Goal: Task Accomplishment & Management: Complete application form

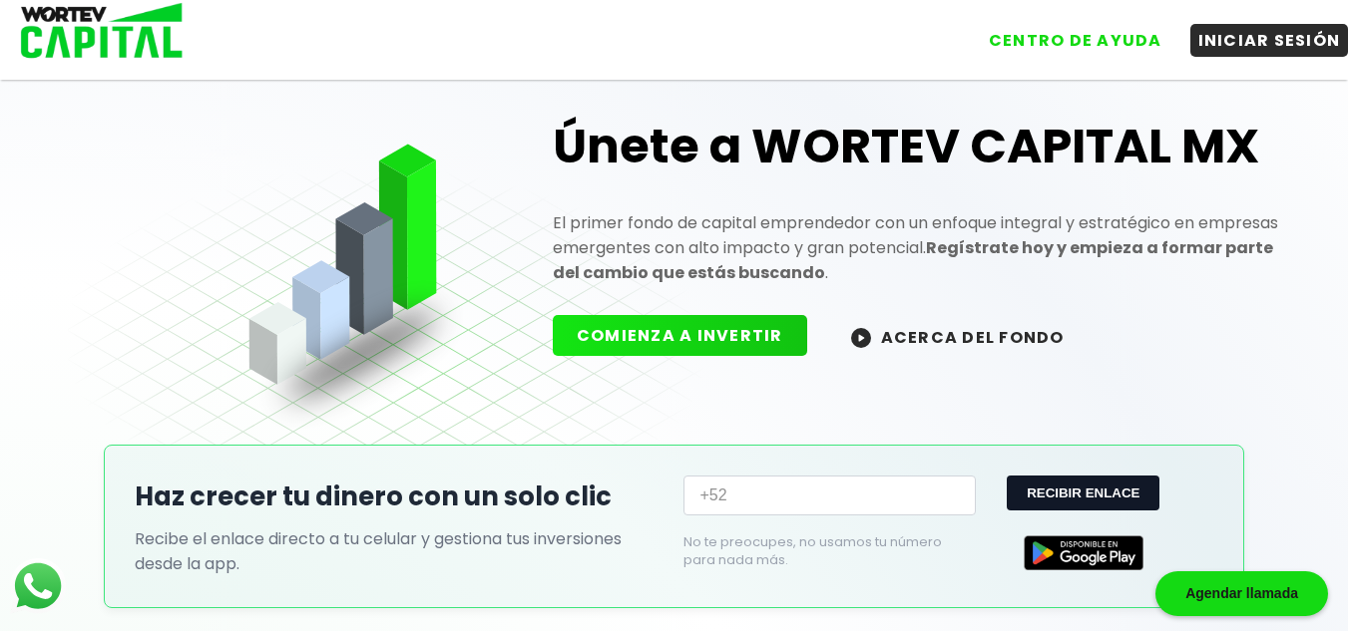
scroll to position [56, 0]
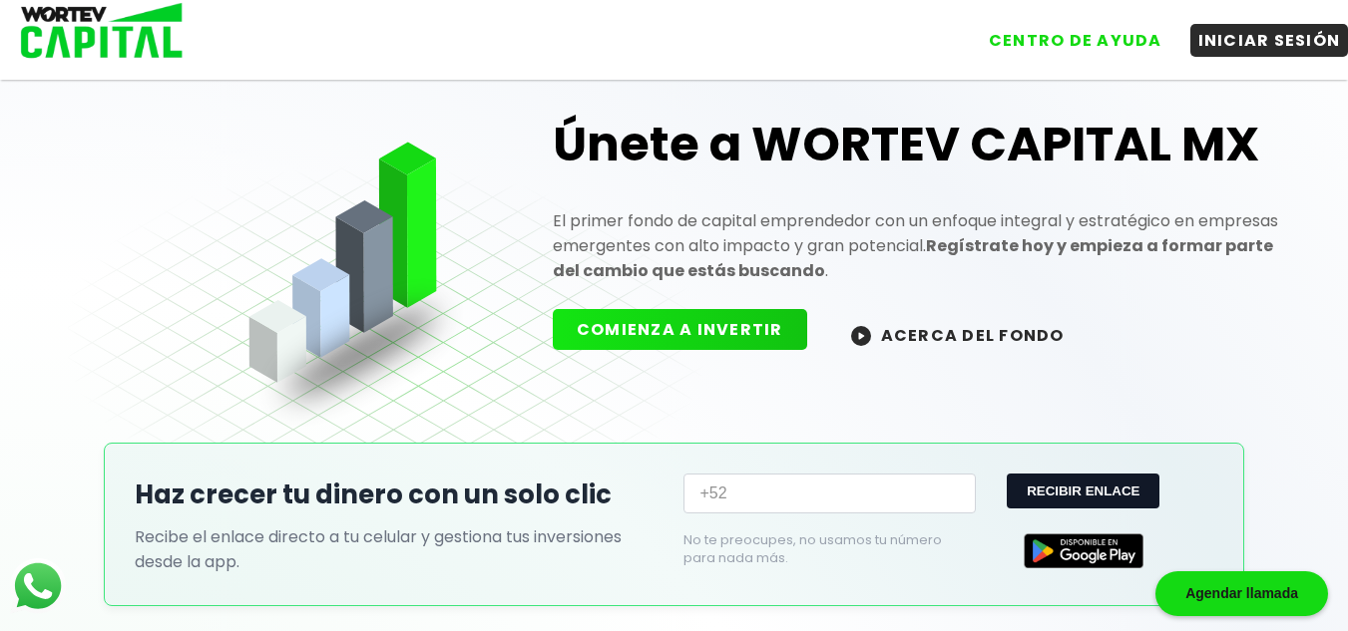
click at [620, 330] on button "COMIENZA A INVERTIR" at bounding box center [680, 329] width 254 height 41
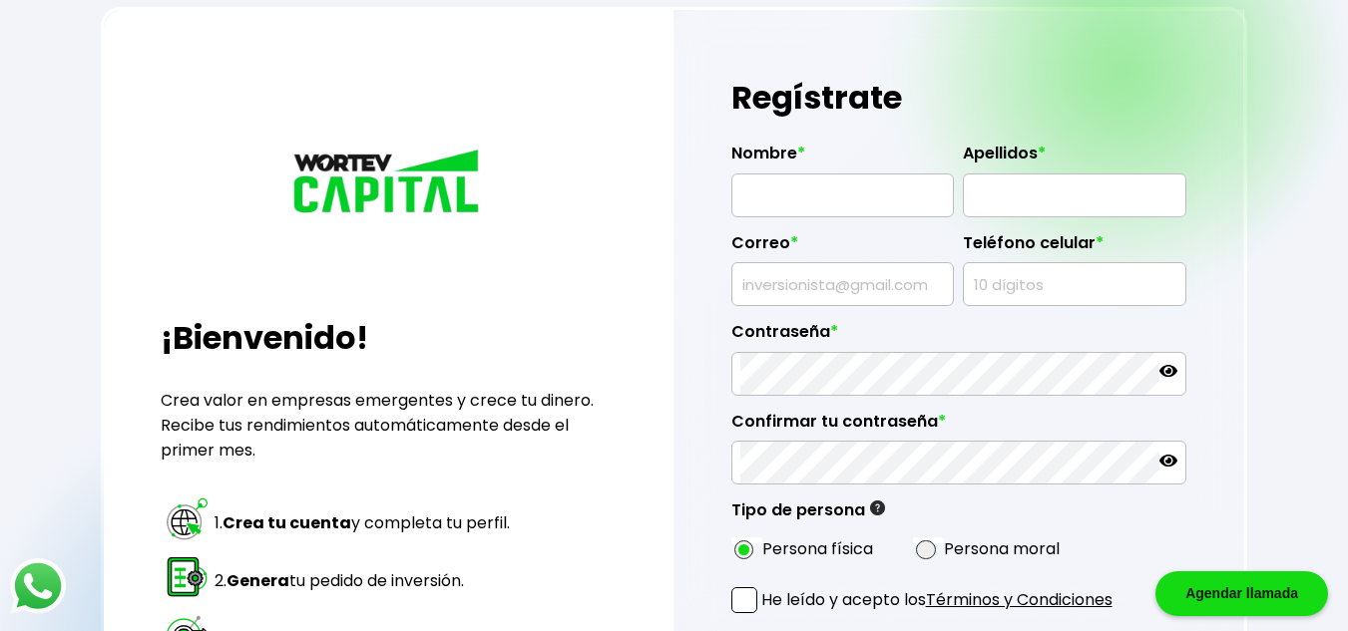
click at [924, 183] on input "text" at bounding box center [842, 196] width 204 height 42
type input "SILVANO"
type input "[PERSON_NAME]"
type input "SLEMUS@MAGNACERO.COM"
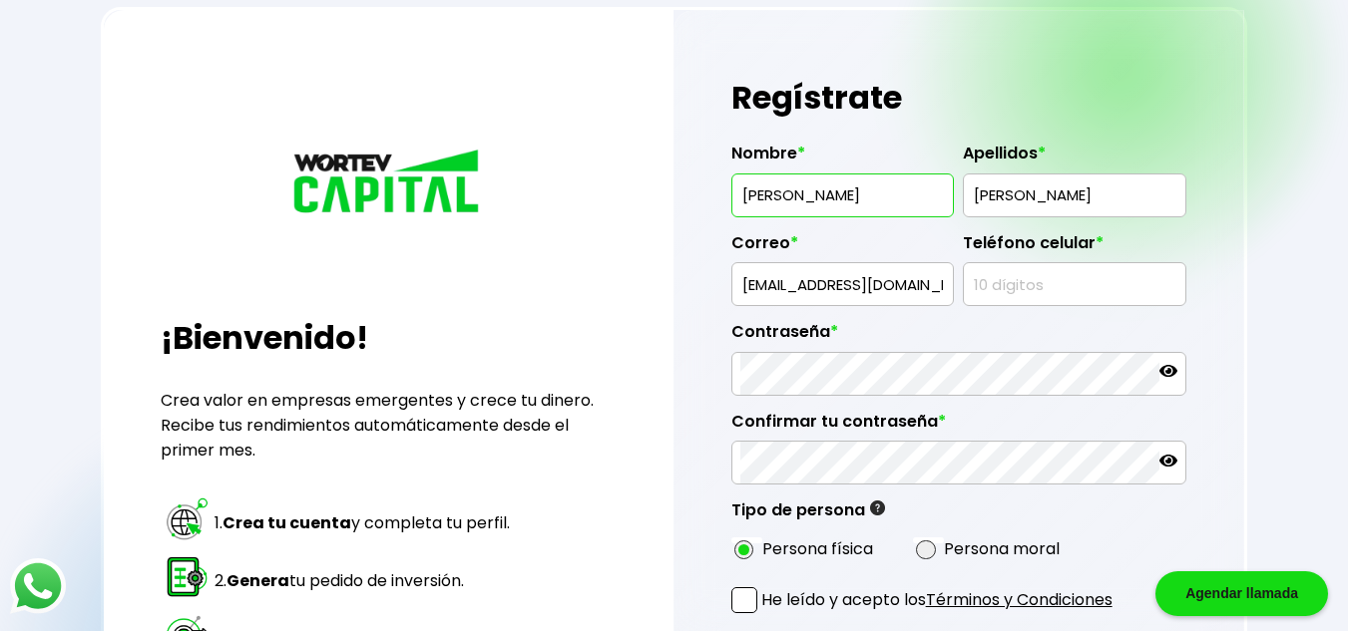
type input "4771251589"
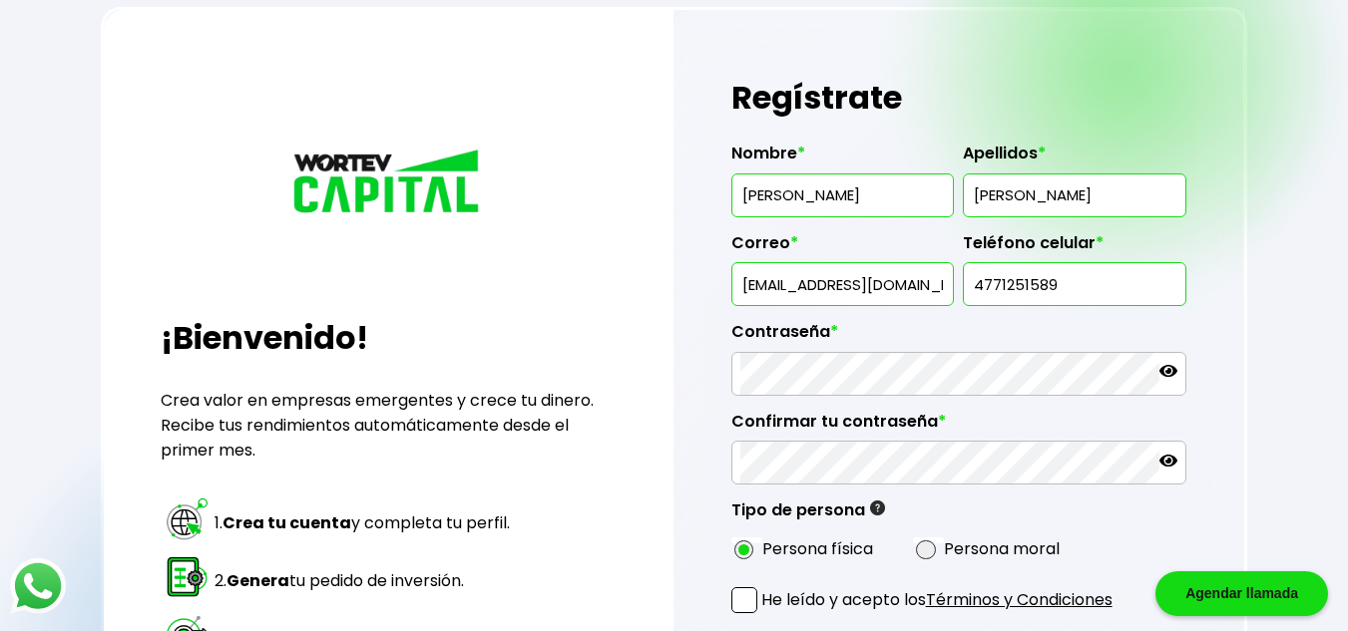
click at [753, 283] on input "SLEMUS@MAGNACERO.COM" at bounding box center [842, 284] width 204 height 42
type input "[EMAIL_ADDRESS][DOMAIN_NAME]"
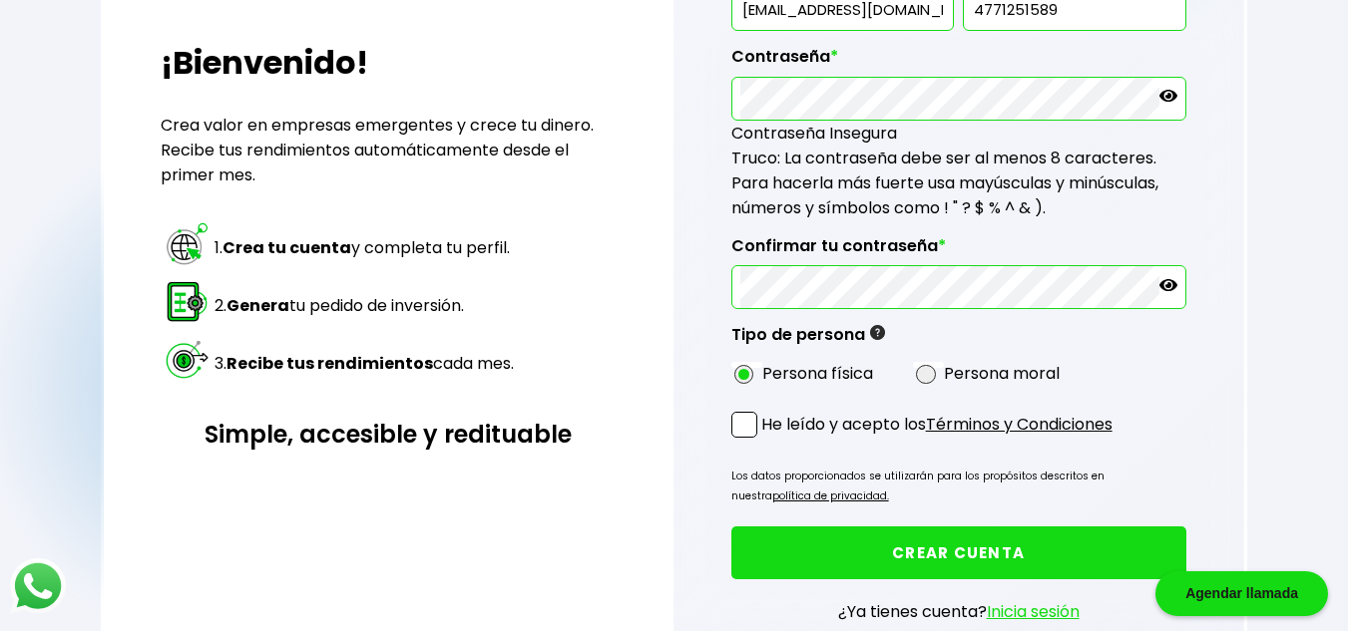
scroll to position [333, 0]
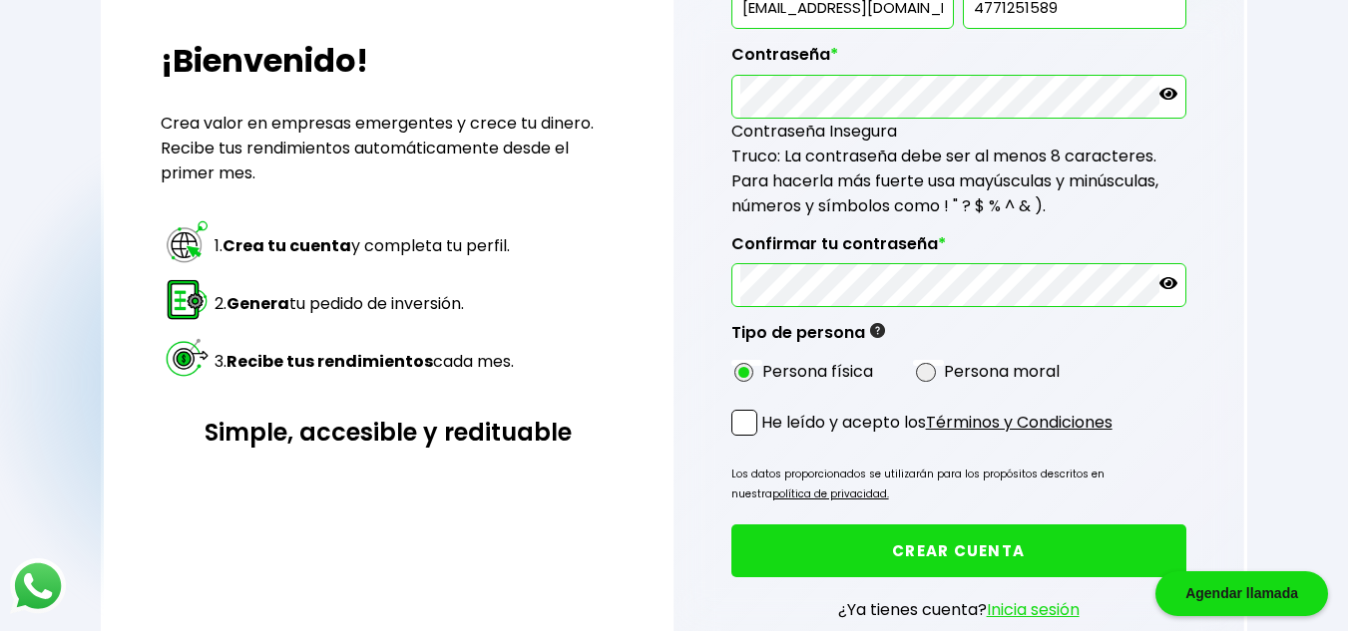
click at [741, 427] on span at bounding box center [744, 423] width 26 height 26
click at [765, 438] on input "He leído y acepto los Términos y Condiciones" at bounding box center [765, 438] width 0 height 0
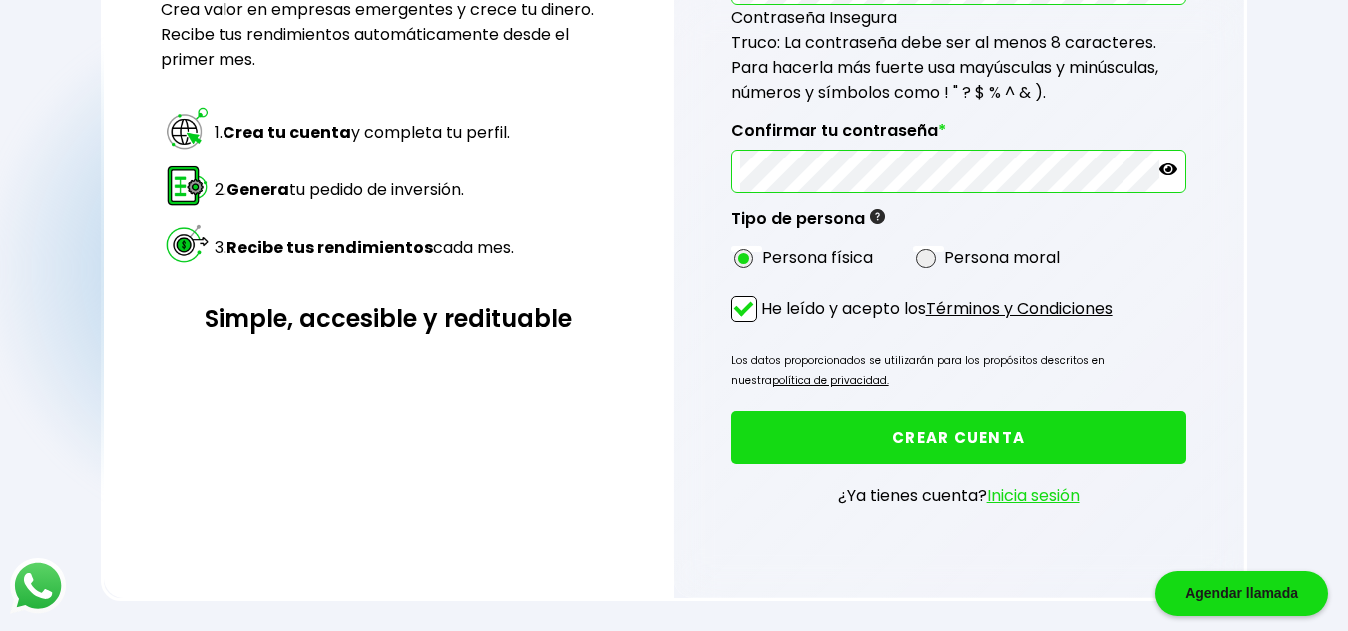
click at [914, 434] on button "CREAR CUENTA" at bounding box center [958, 437] width 455 height 53
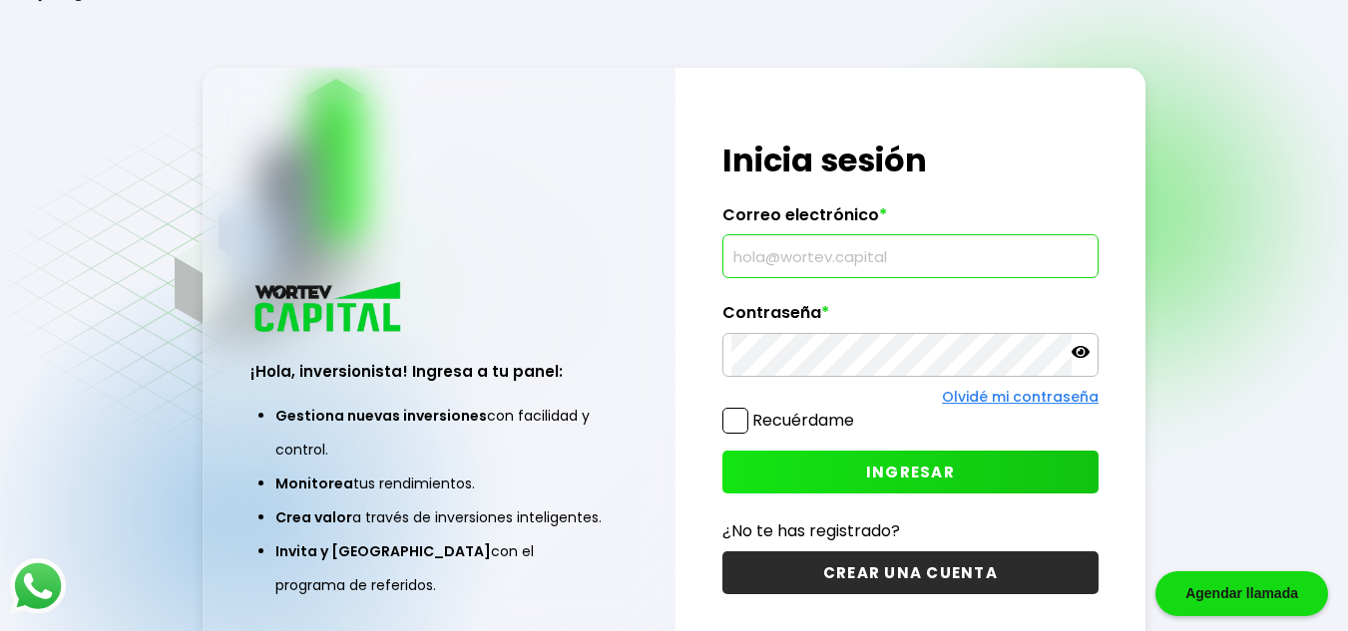
click at [928, 271] on input "text" at bounding box center [910, 256] width 358 height 42
type input "[EMAIL_ADDRESS][DOMAIN_NAME]"
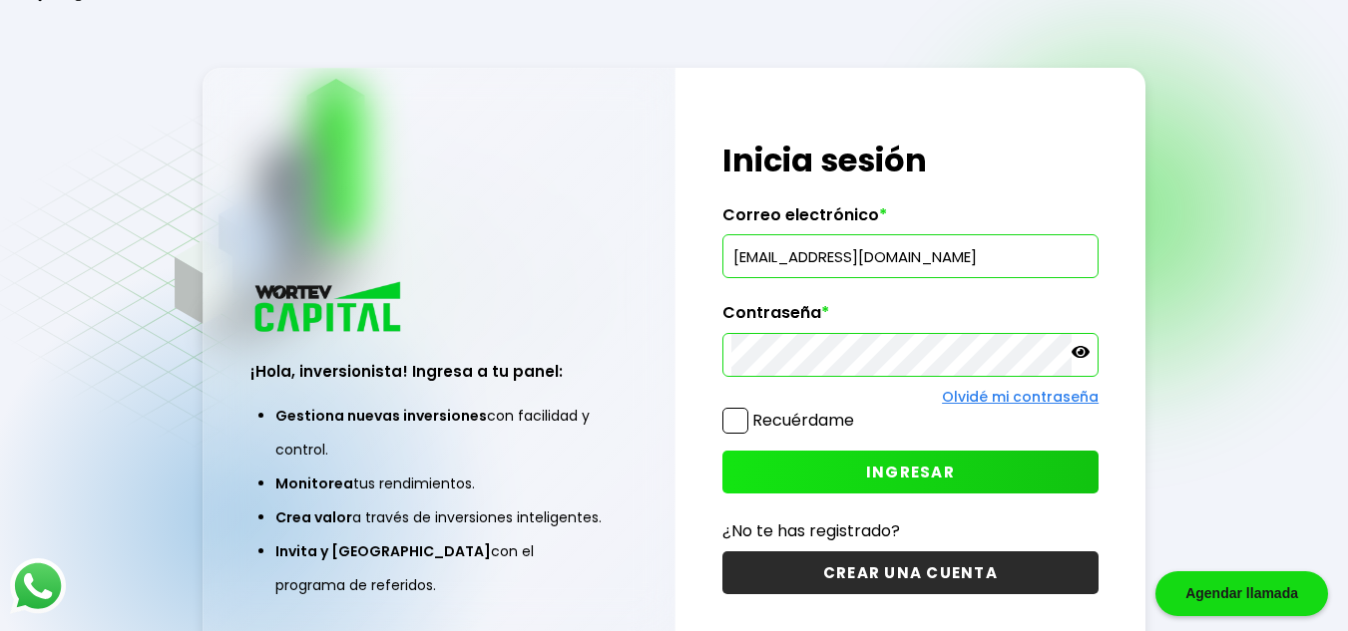
click at [900, 473] on span "INGRESAR" at bounding box center [910, 472] width 89 height 21
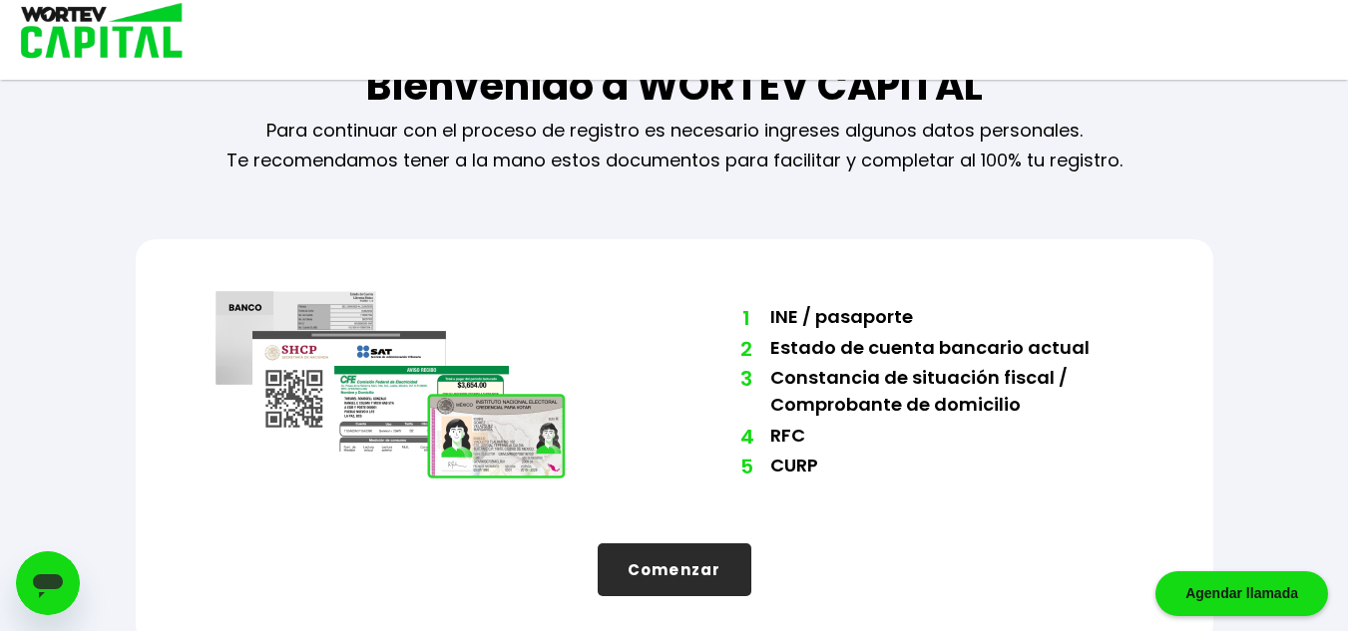
scroll to position [77, 0]
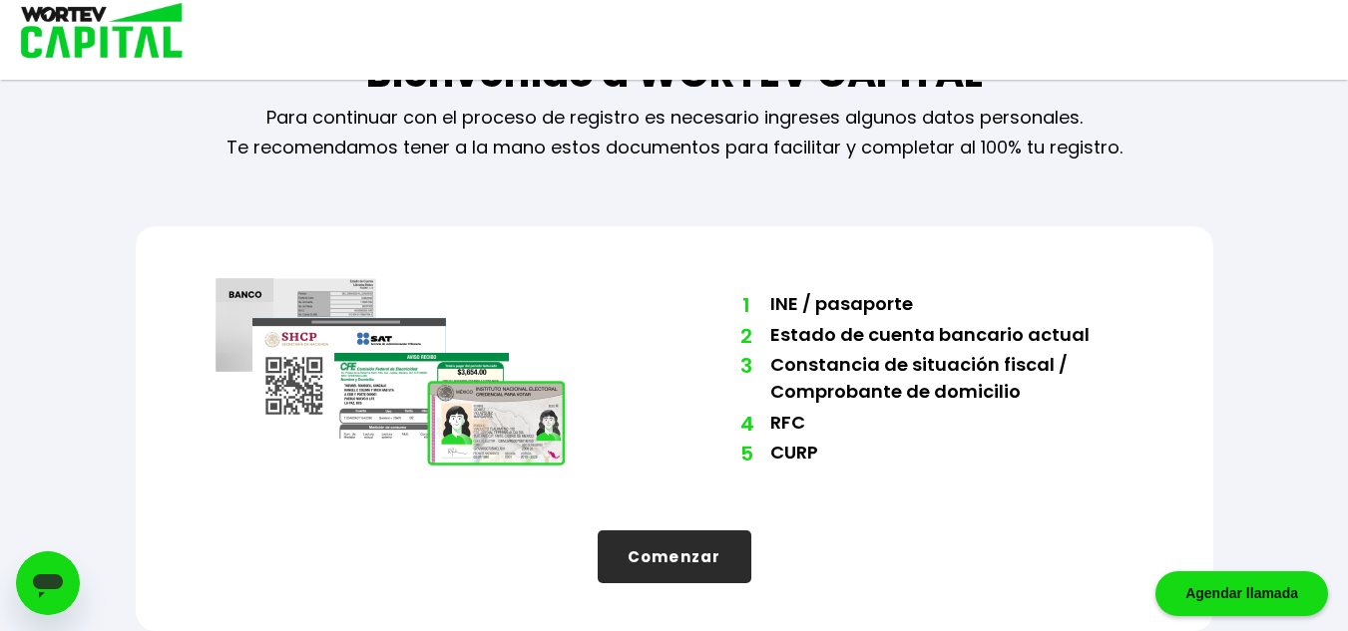
click at [662, 564] on button "Comenzar" at bounding box center [674, 557] width 154 height 53
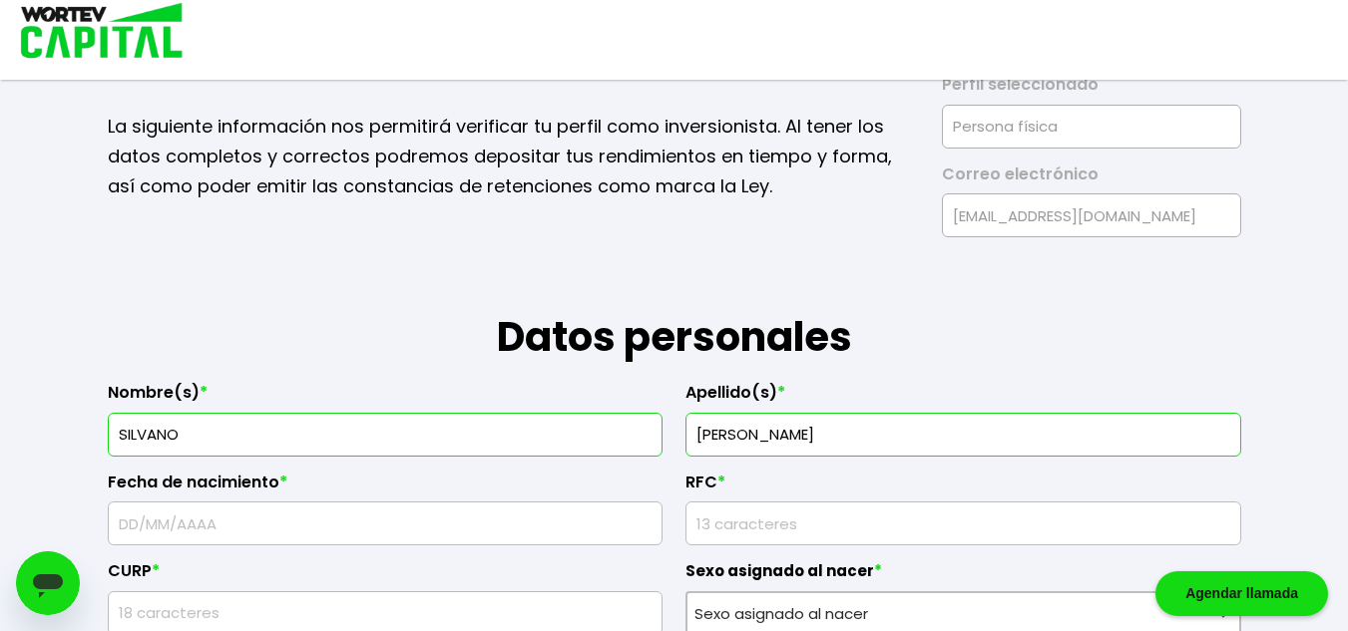
click at [326, 524] on input "text" at bounding box center [386, 524] width 538 height 42
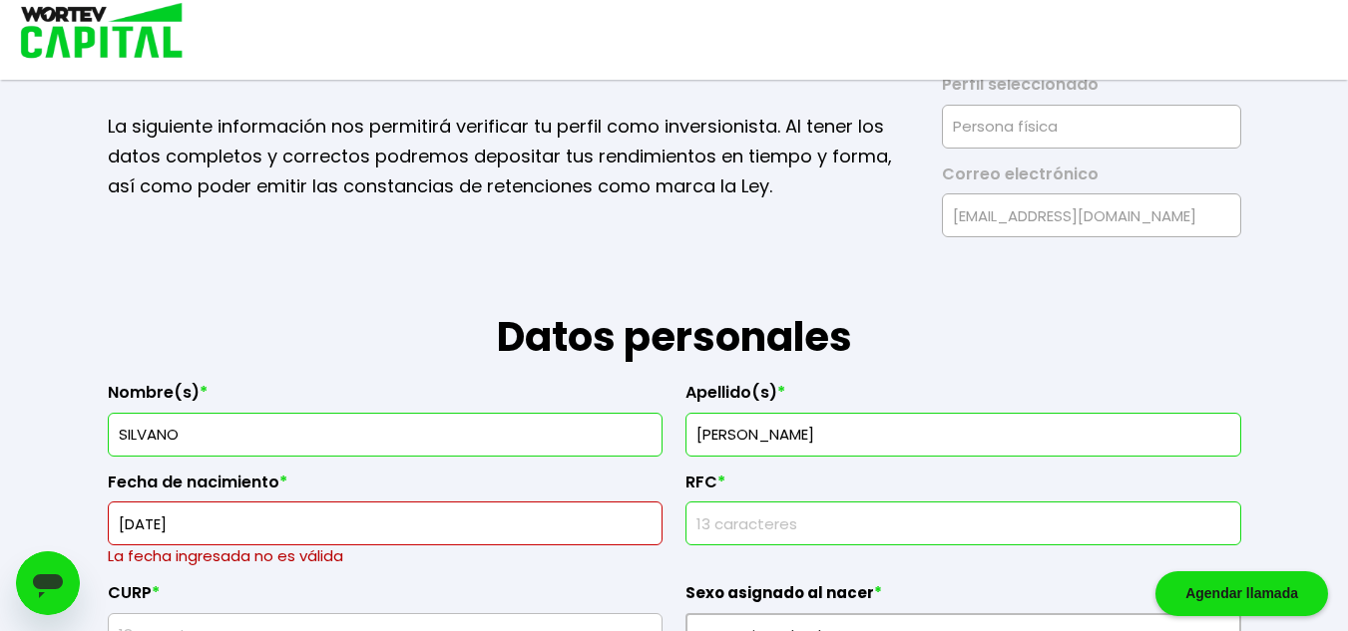
click at [753, 518] on input "rfc" at bounding box center [963, 524] width 538 height 42
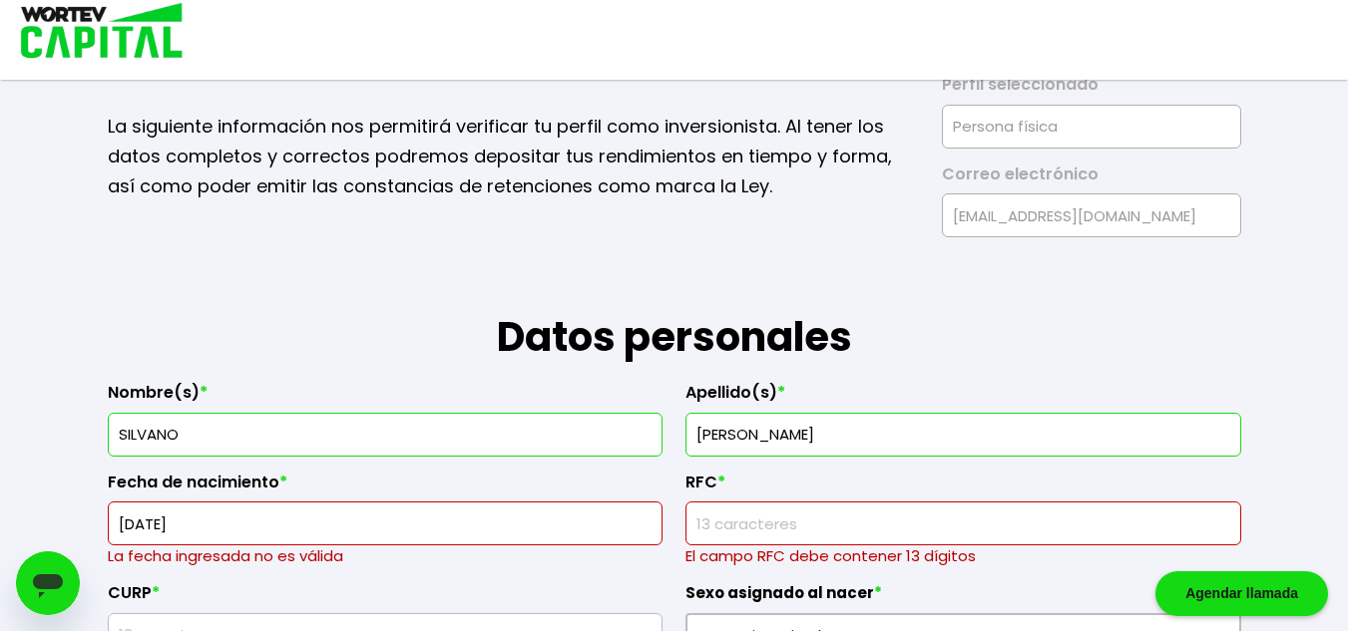
click at [283, 515] on input "[DATE]" at bounding box center [386, 524] width 538 height 42
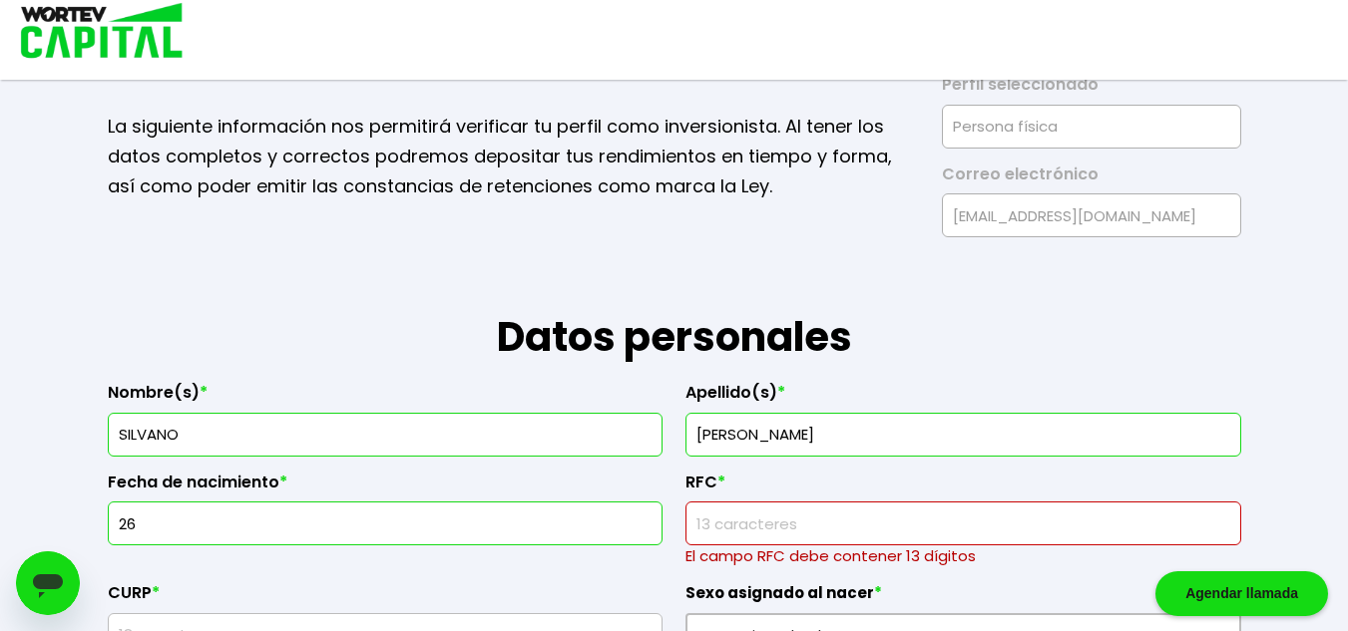
type input "2"
type input "[DATE]"
click at [722, 526] on input "rfc" at bounding box center [963, 524] width 538 height 42
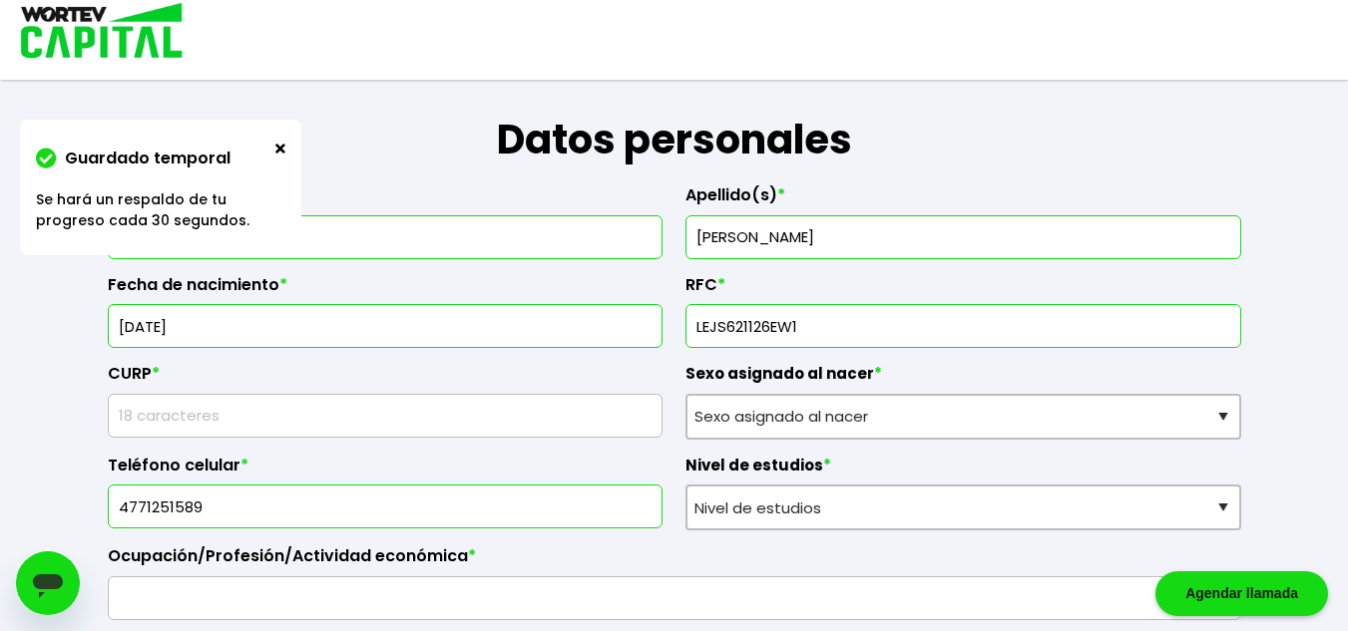
scroll to position [280, 0]
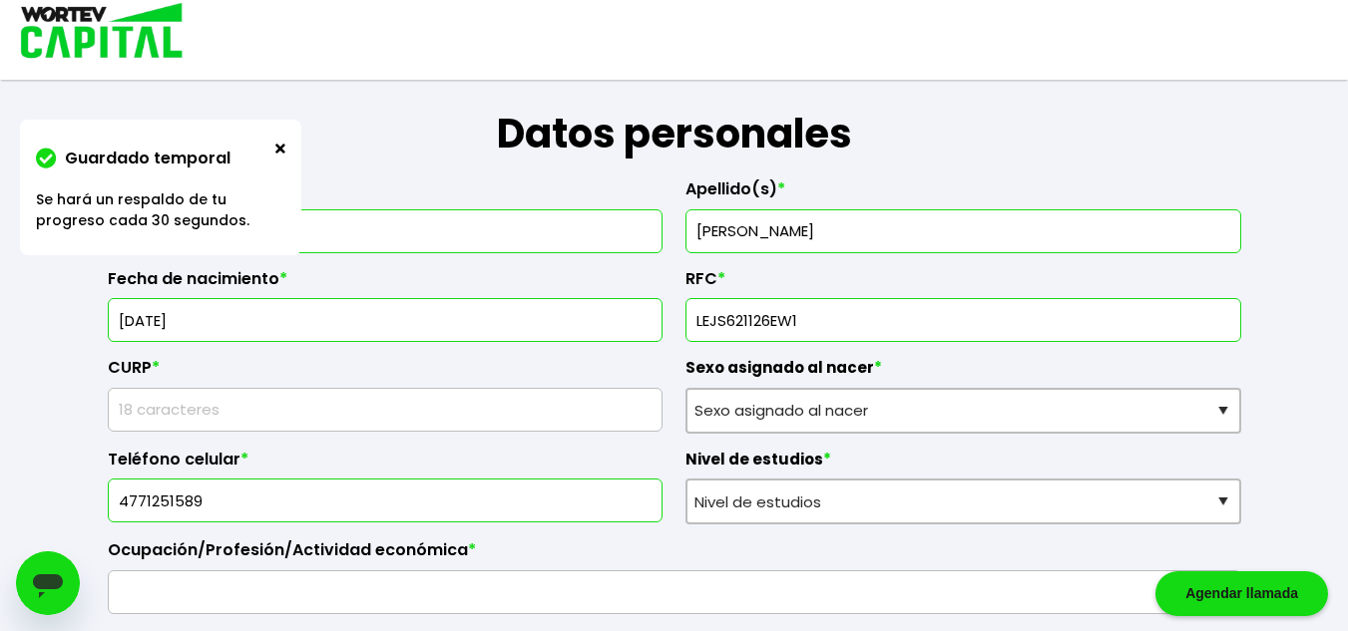
type input "LEJS621126EW1"
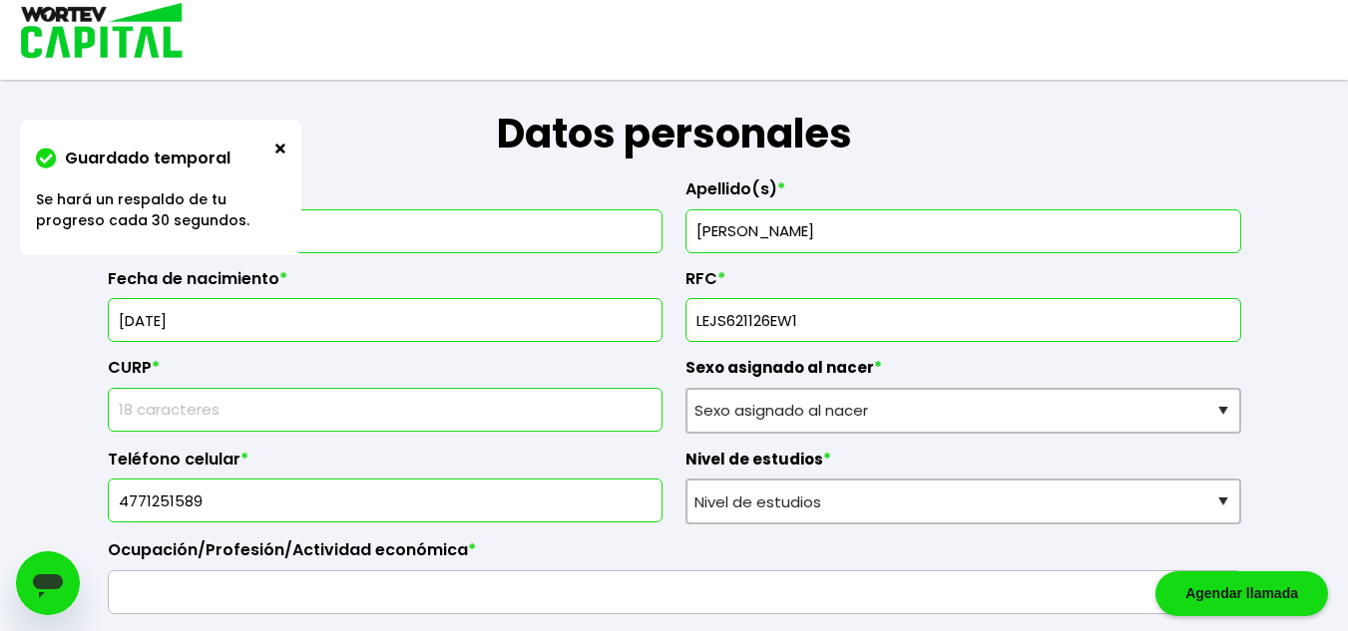
click at [263, 412] on input "text" at bounding box center [386, 410] width 538 height 42
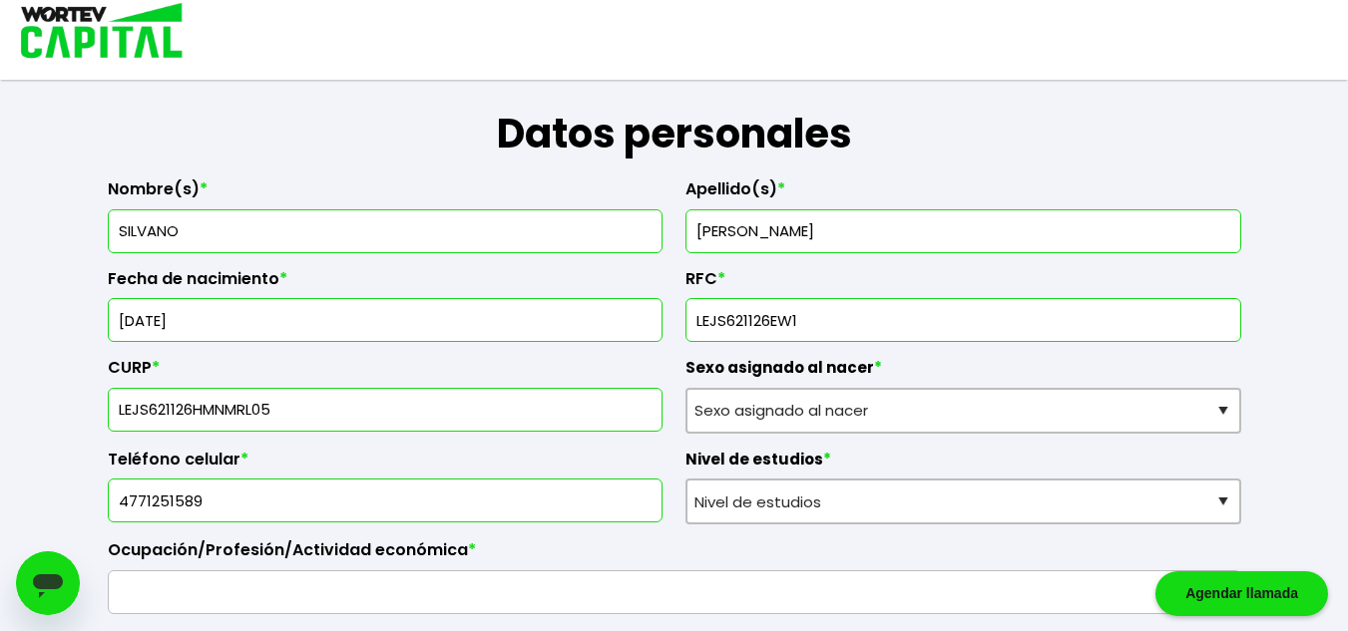
type input "LEJS621126HMNMRL05"
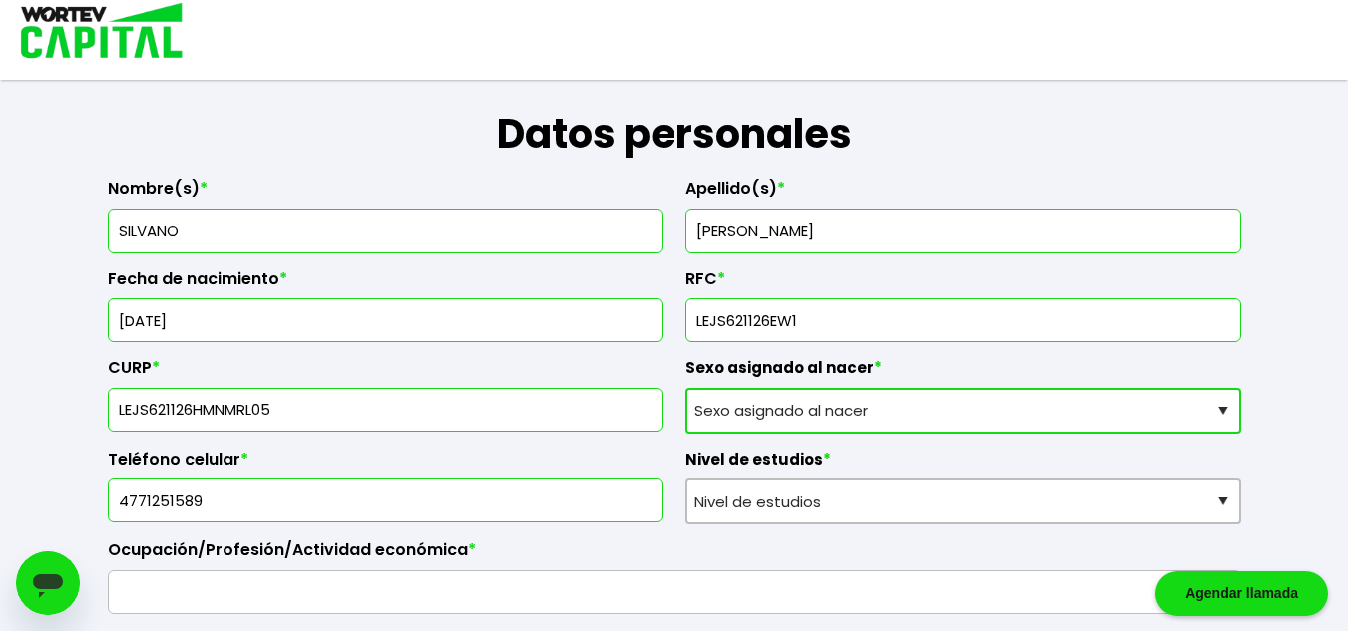
click at [786, 405] on select "Sexo asignado al nacer Hombre Mujer Prefiero no contestar" at bounding box center [963, 411] width 556 height 46
select select "Hombre"
click at [685, 388] on select "Sexo asignado al nacer Hombre Mujer Prefiero no contestar" at bounding box center [963, 411] width 556 height 46
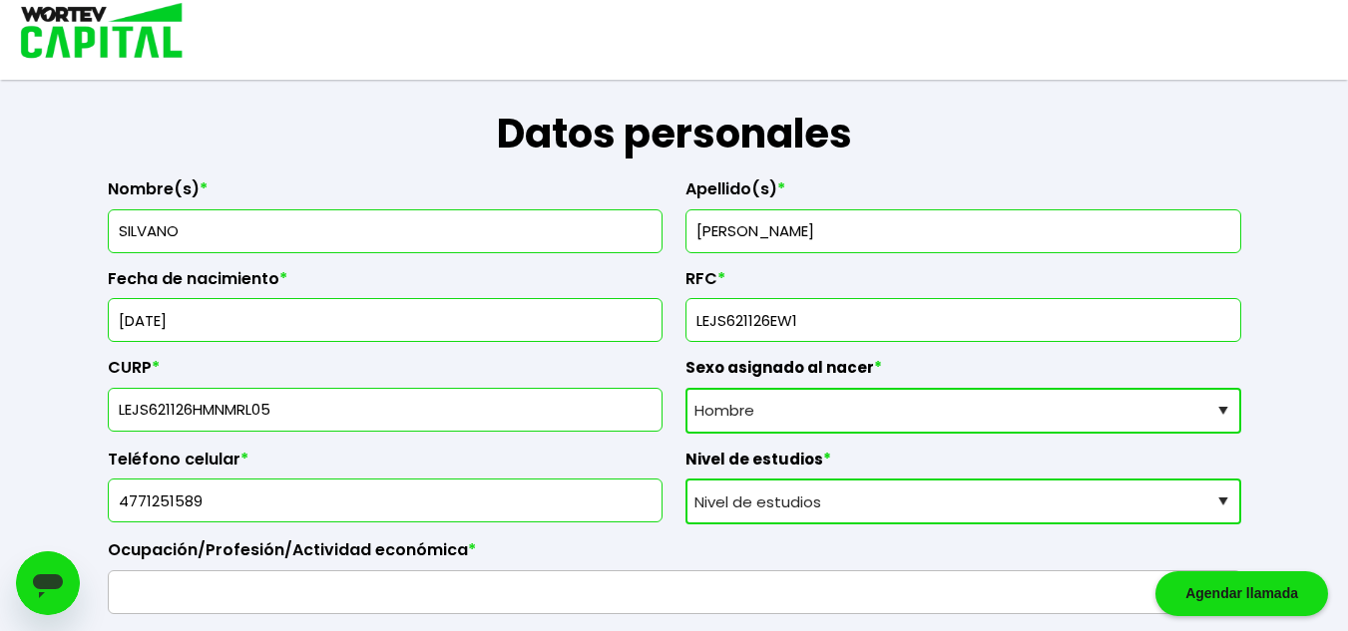
click at [885, 498] on select "Nivel de estudios Primaria Secundaria Bachillerato Licenciatura Posgrado" at bounding box center [963, 502] width 556 height 46
select select "Licenciatura"
click at [685, 479] on select "Nivel de estudios Primaria Secundaria Bachillerato Licenciatura Posgrado" at bounding box center [963, 502] width 556 height 46
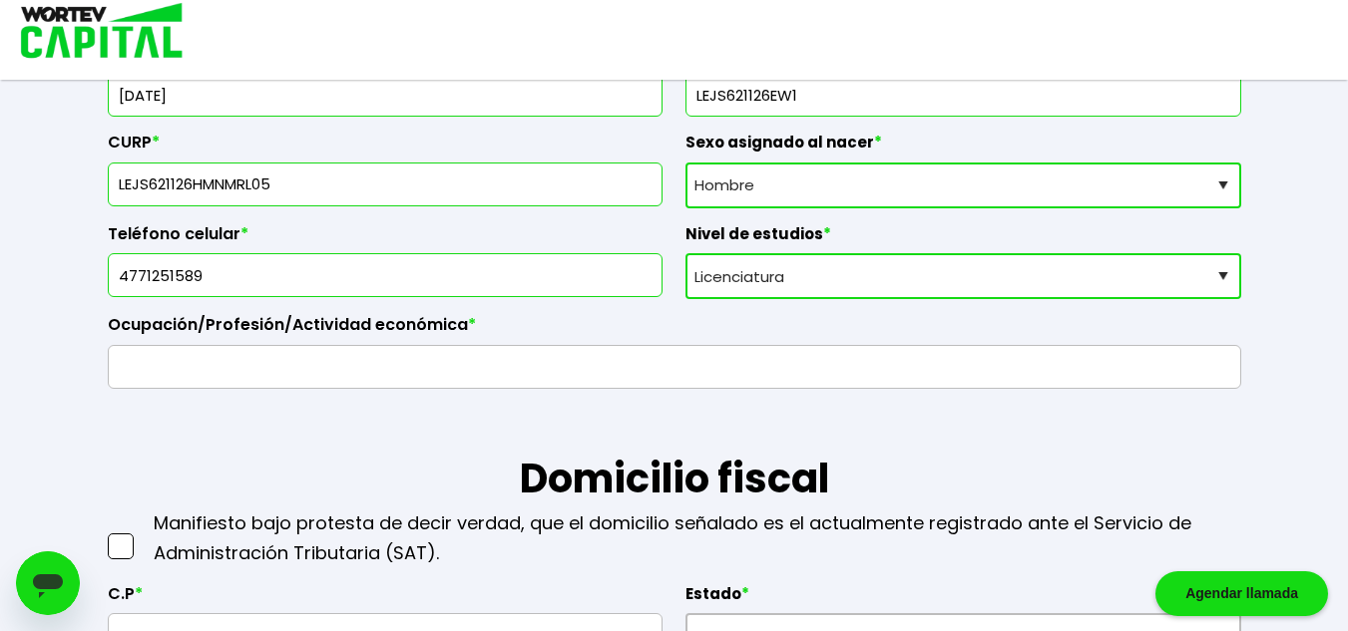
scroll to position [517, 0]
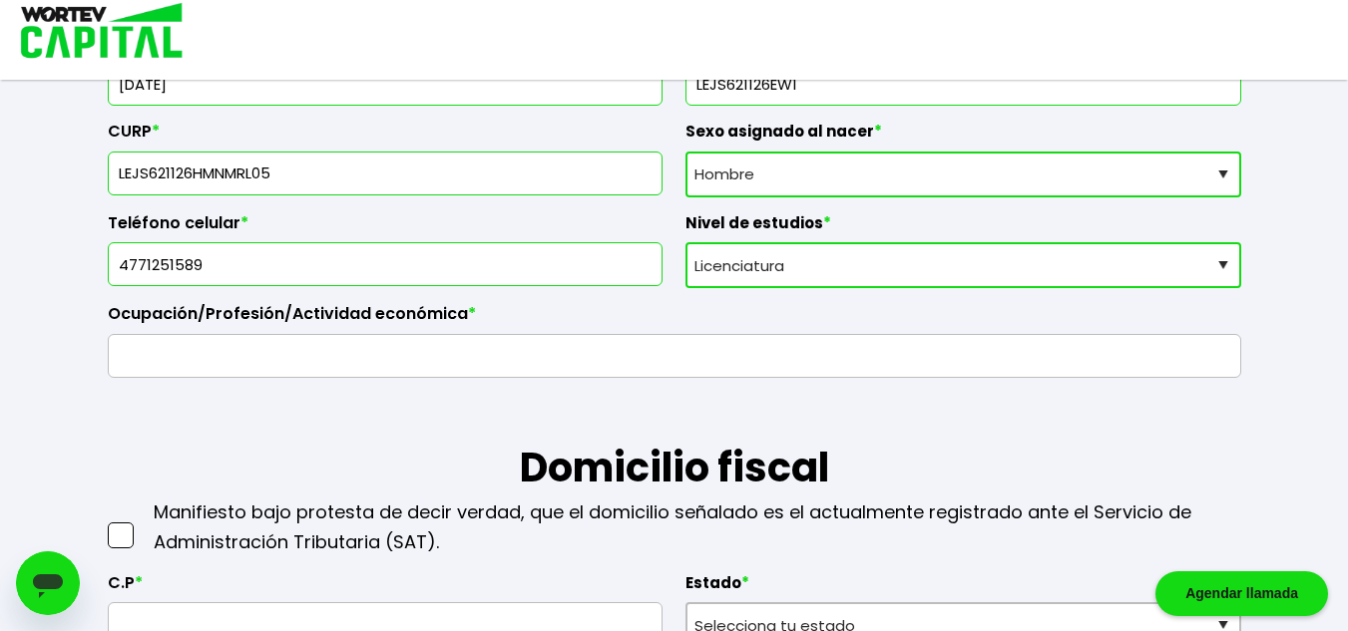
click at [278, 342] on input "text" at bounding box center [674, 356] width 1115 height 42
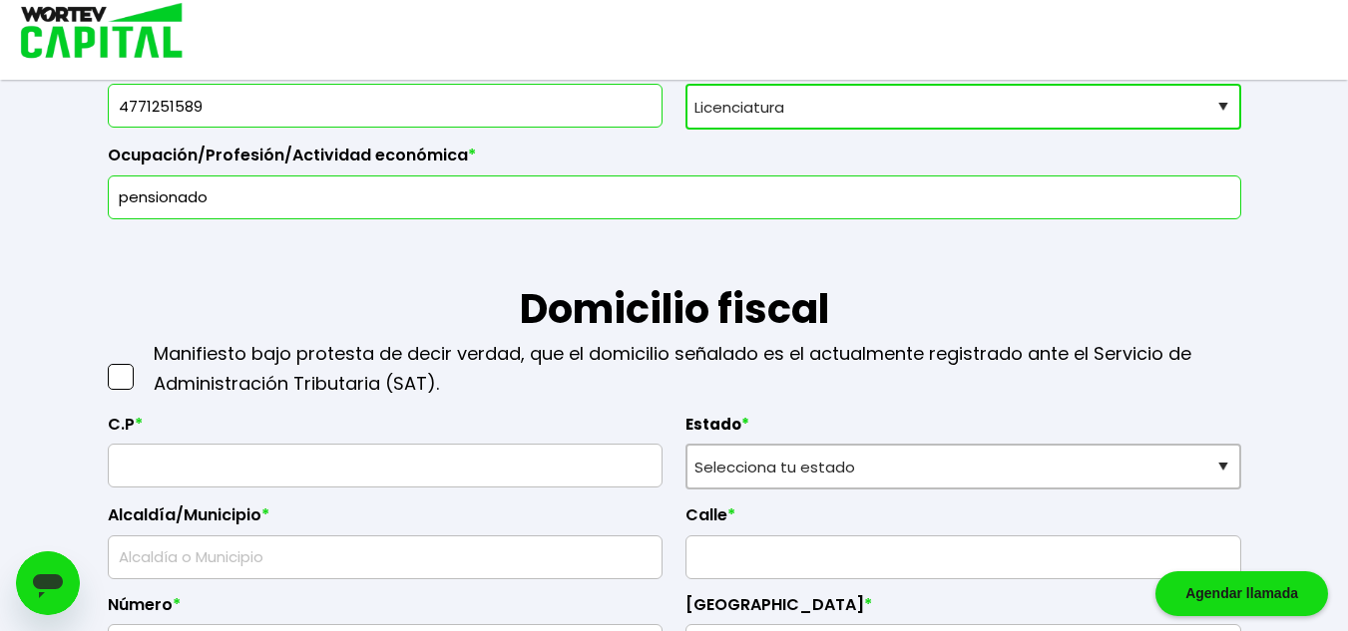
scroll to position [692, 0]
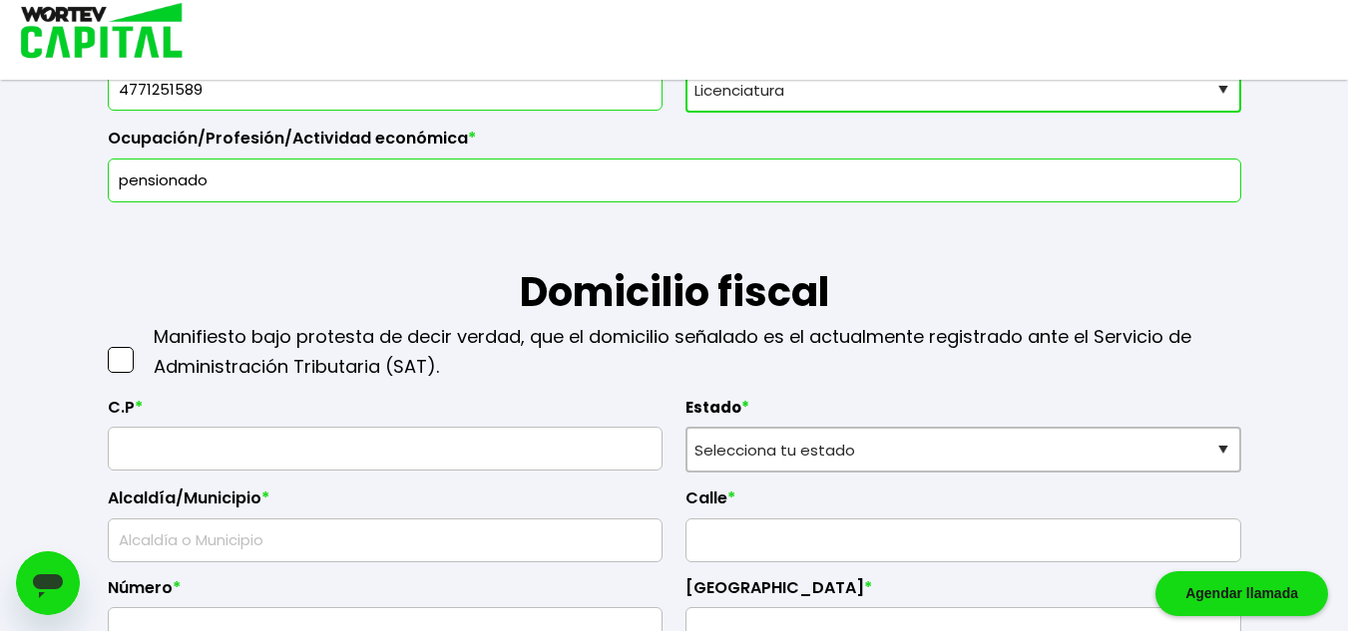
type input "pensionado"
click at [368, 454] on input "text" at bounding box center [386, 449] width 538 height 42
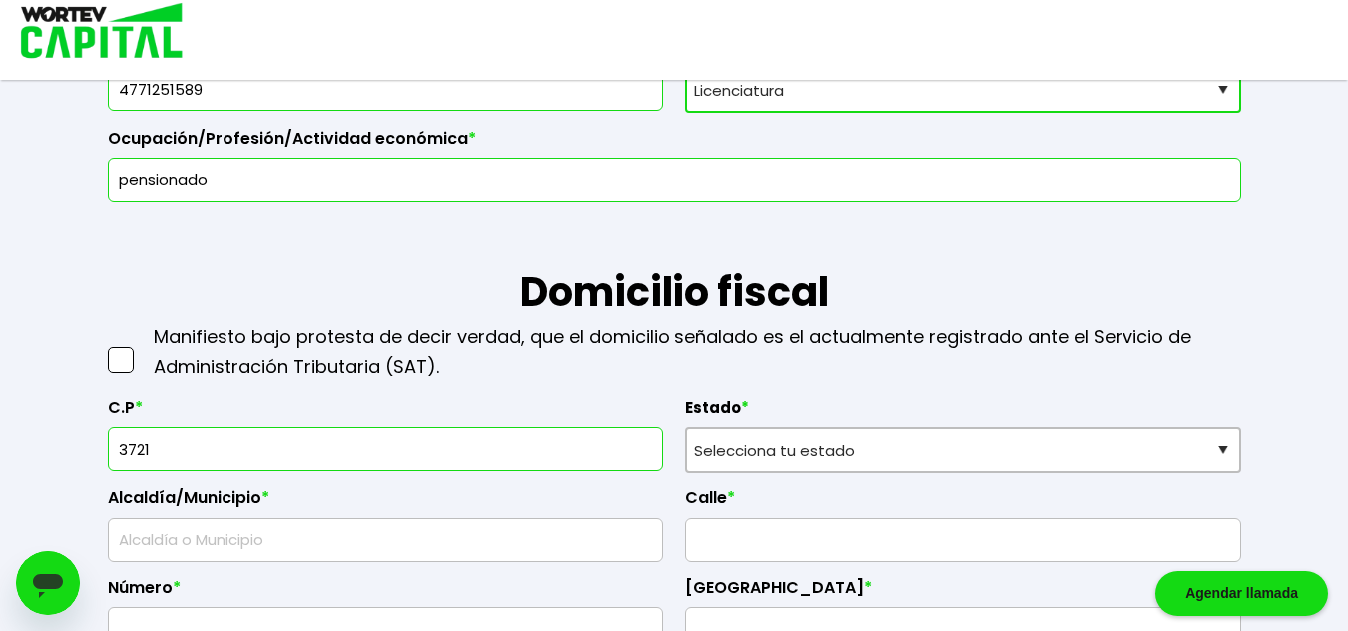
type input "37210"
select select "GT"
type input "León"
type input "Arancia"
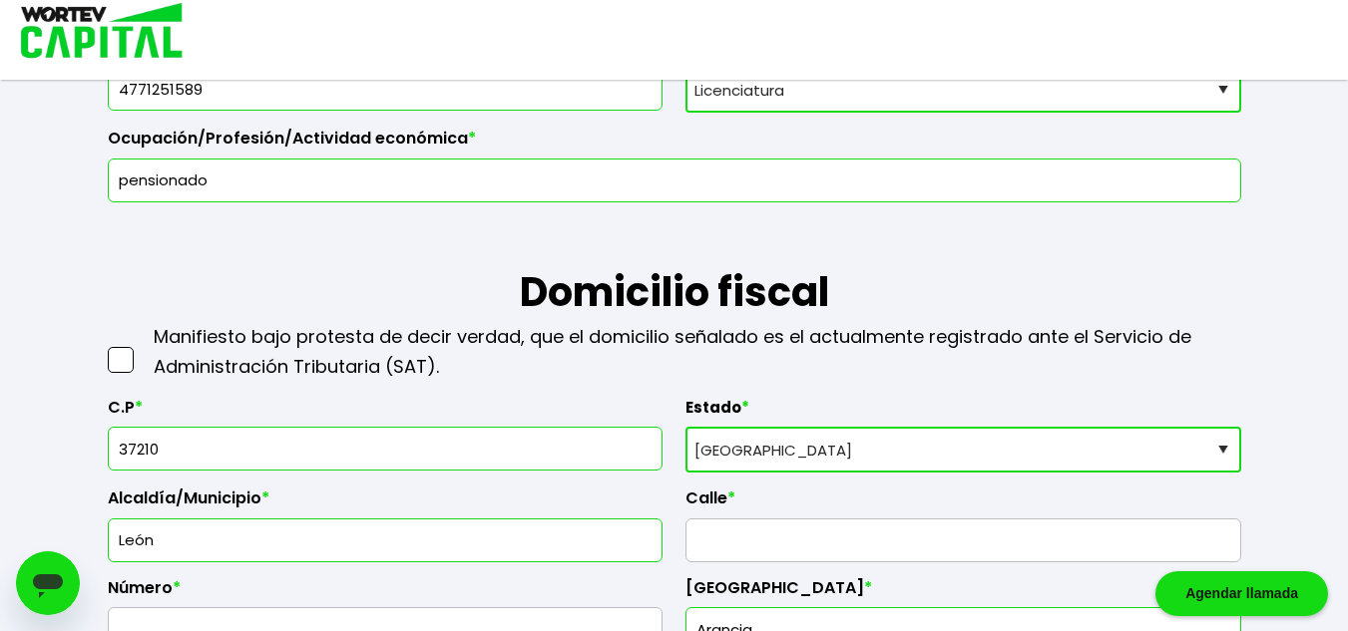
type input "37210"
click at [741, 539] on input "text" at bounding box center [963, 541] width 538 height 42
click at [842, 544] on input "valla de los naranajos 1242" at bounding box center [963, 541] width 538 height 42
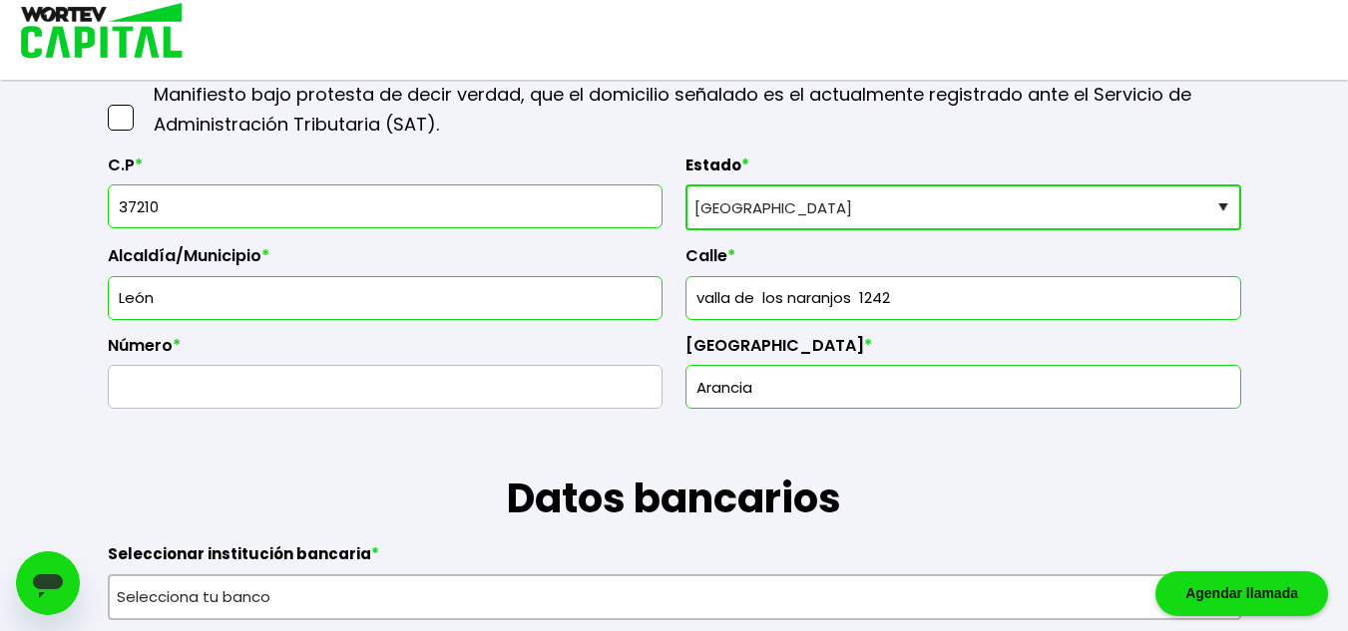
scroll to position [941, 0]
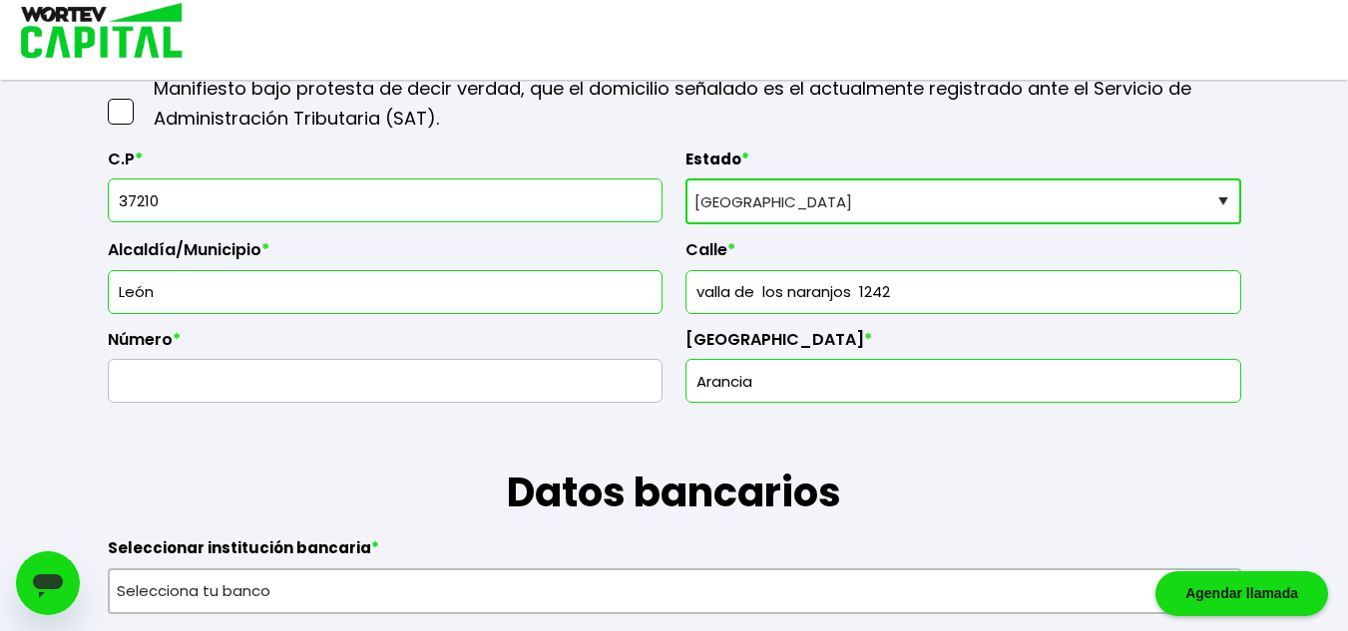
type input "valla de los naranjos 1242"
click at [295, 375] on input "text" at bounding box center [386, 381] width 538 height 42
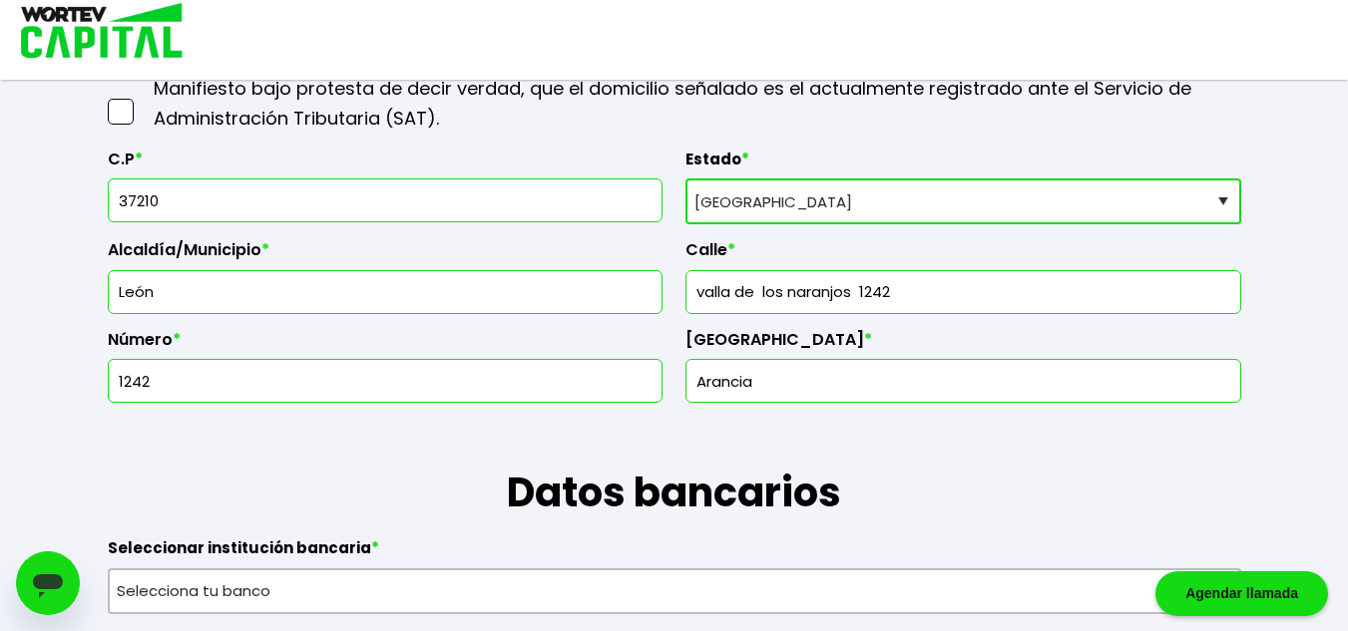
type input "1242"
click at [924, 293] on input "valla de los naranjos 1242" at bounding box center [963, 292] width 538 height 42
type input "valla de los naranjos"
click at [862, 389] on input "Arancia" at bounding box center [963, 381] width 538 height 42
type input "A"
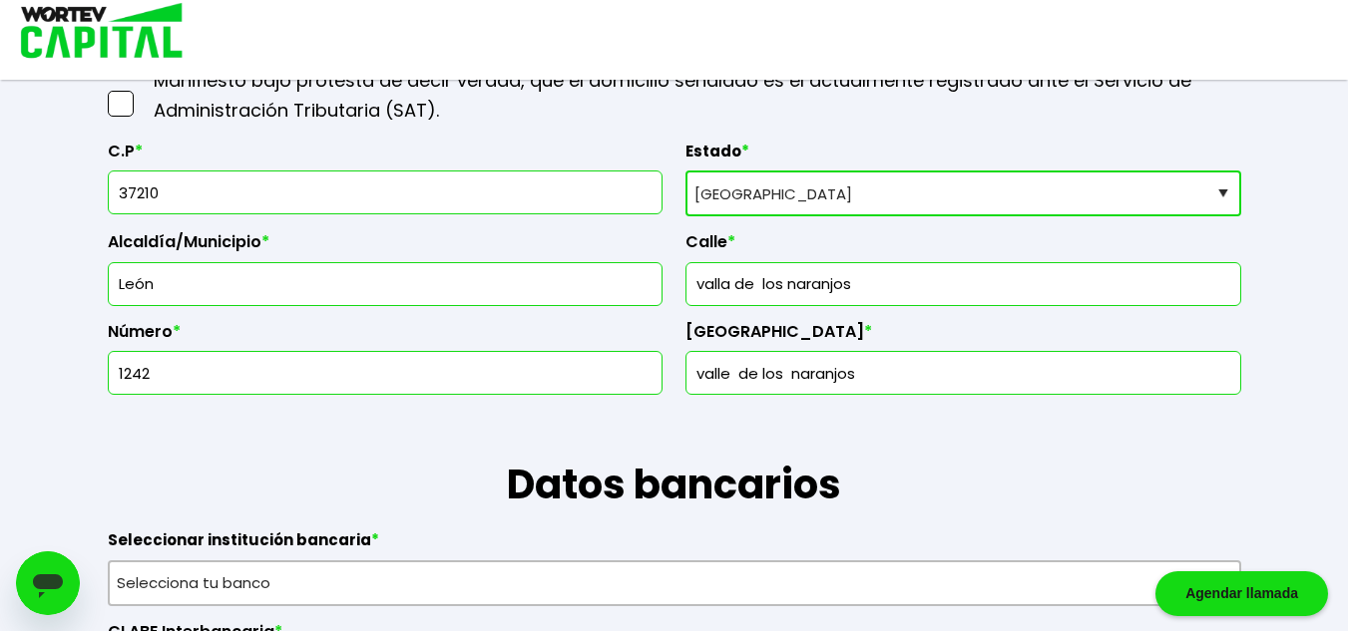
scroll to position [950, 0]
type input "valle de los naranjos"
click at [851, 276] on input "valla de los naranjos" at bounding box center [963, 283] width 538 height 42
type input "v"
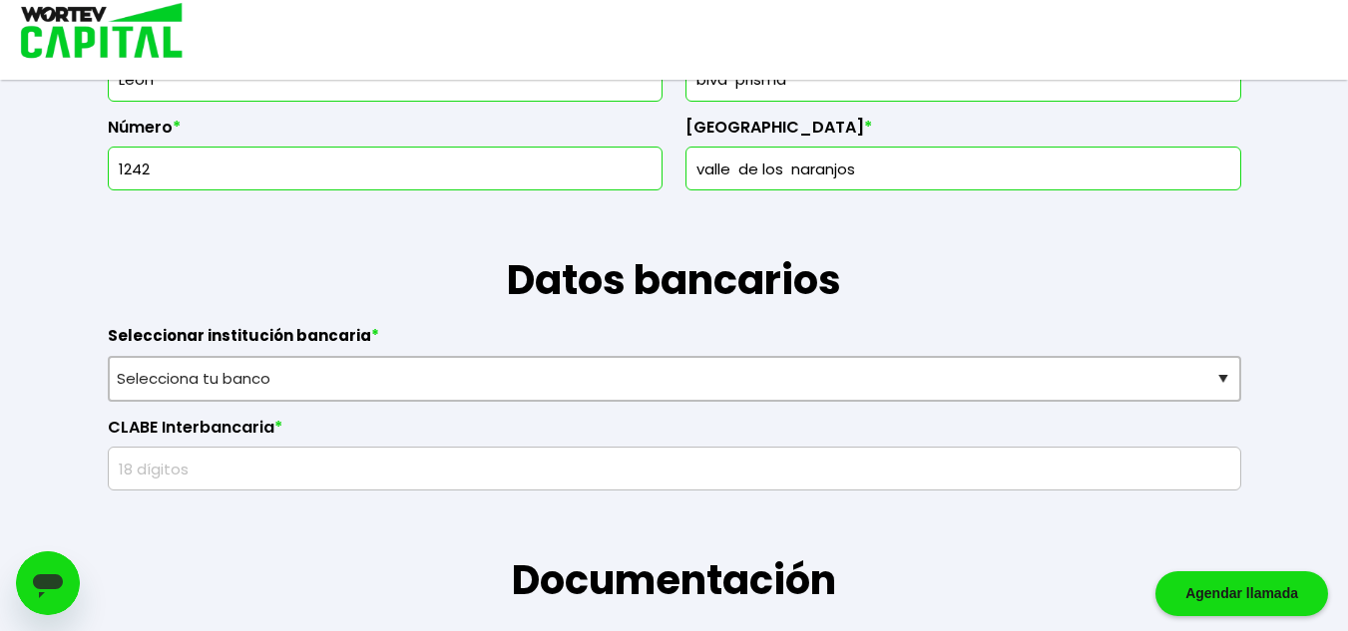
scroll to position [1164, 0]
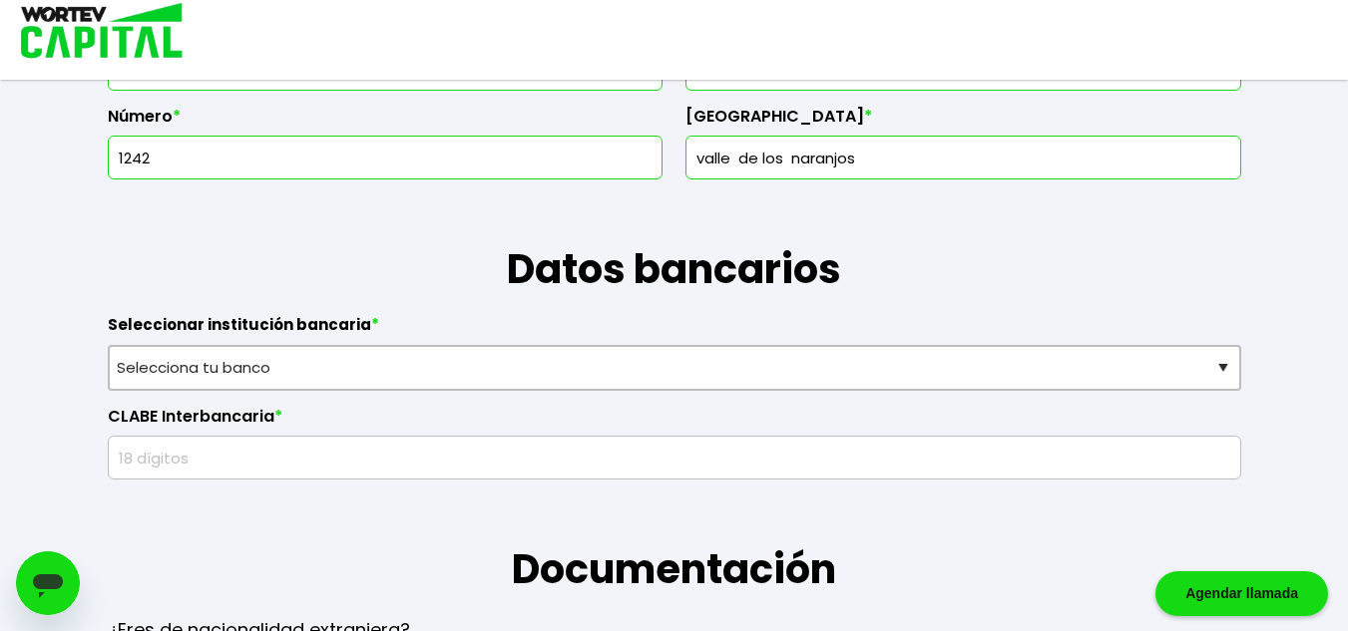
type input "blvd prisma"
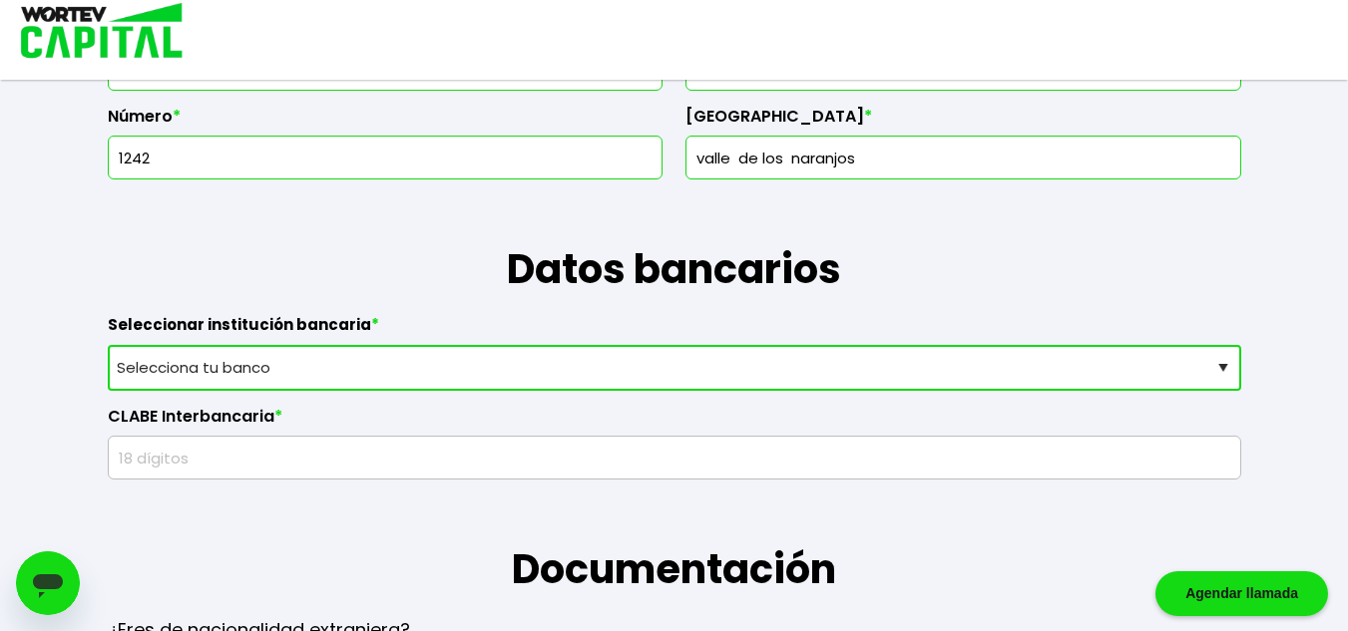
click at [355, 351] on select "Selecciona tu banco ABC Capital Actinver Afirme Albo ASP Banamex Banbajio Banco…" at bounding box center [674, 368] width 1133 height 46
select select "BBVA Bancomer"
click at [108, 345] on select "Selecciona tu banco ABC Capital Actinver Afirme Albo ASP Banamex Banbajio Banco…" at bounding box center [674, 368] width 1133 height 46
click at [198, 206] on h1 "Datos bancarios" at bounding box center [674, 240] width 1133 height 120
click at [1027, 450] on input "text" at bounding box center [674, 458] width 1115 height 42
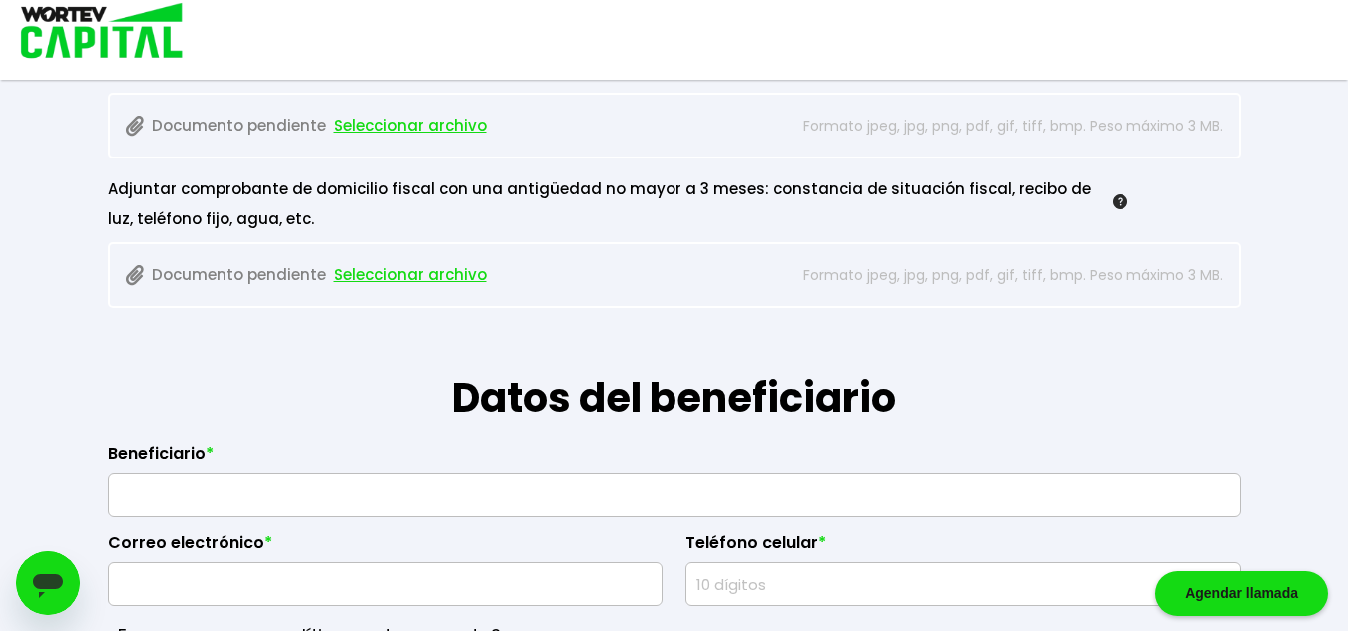
scroll to position [137, 0]
